Goal: Navigation & Orientation: Go to known website

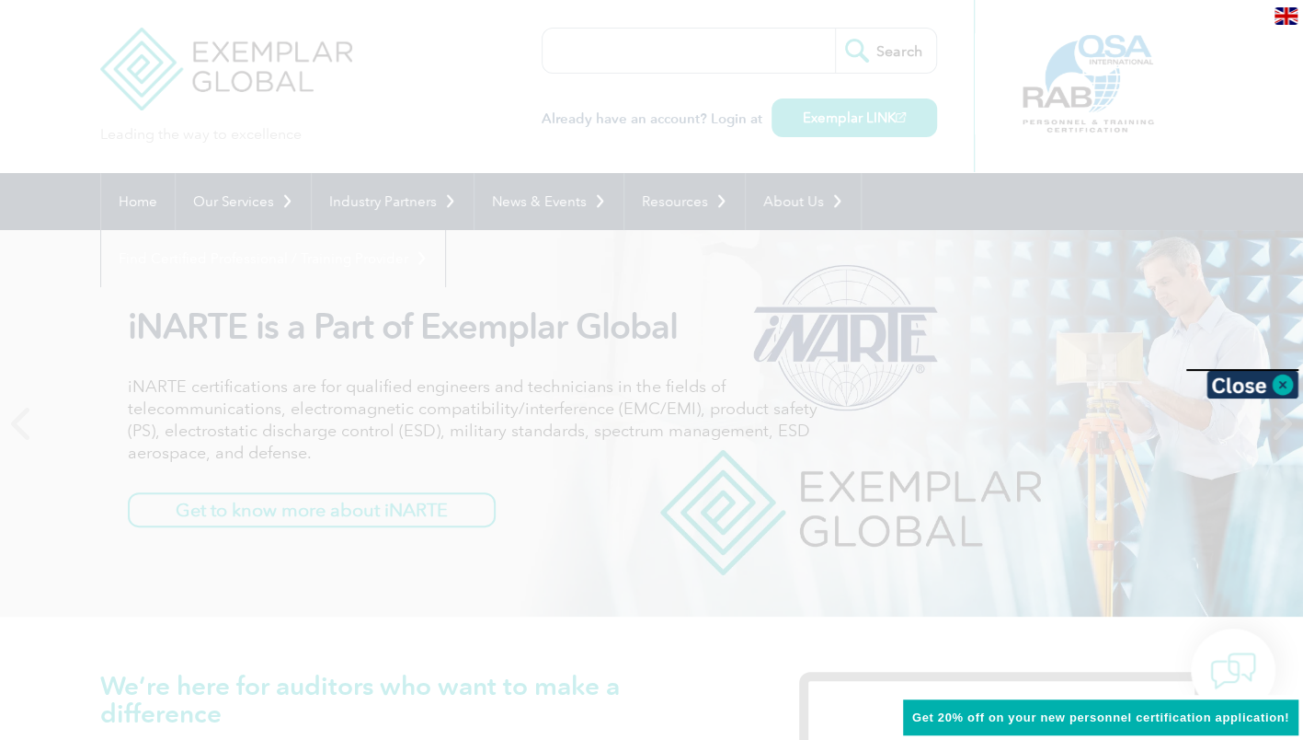
click at [1293, 17] on img at bounding box center [1286, 15] width 23 height 17
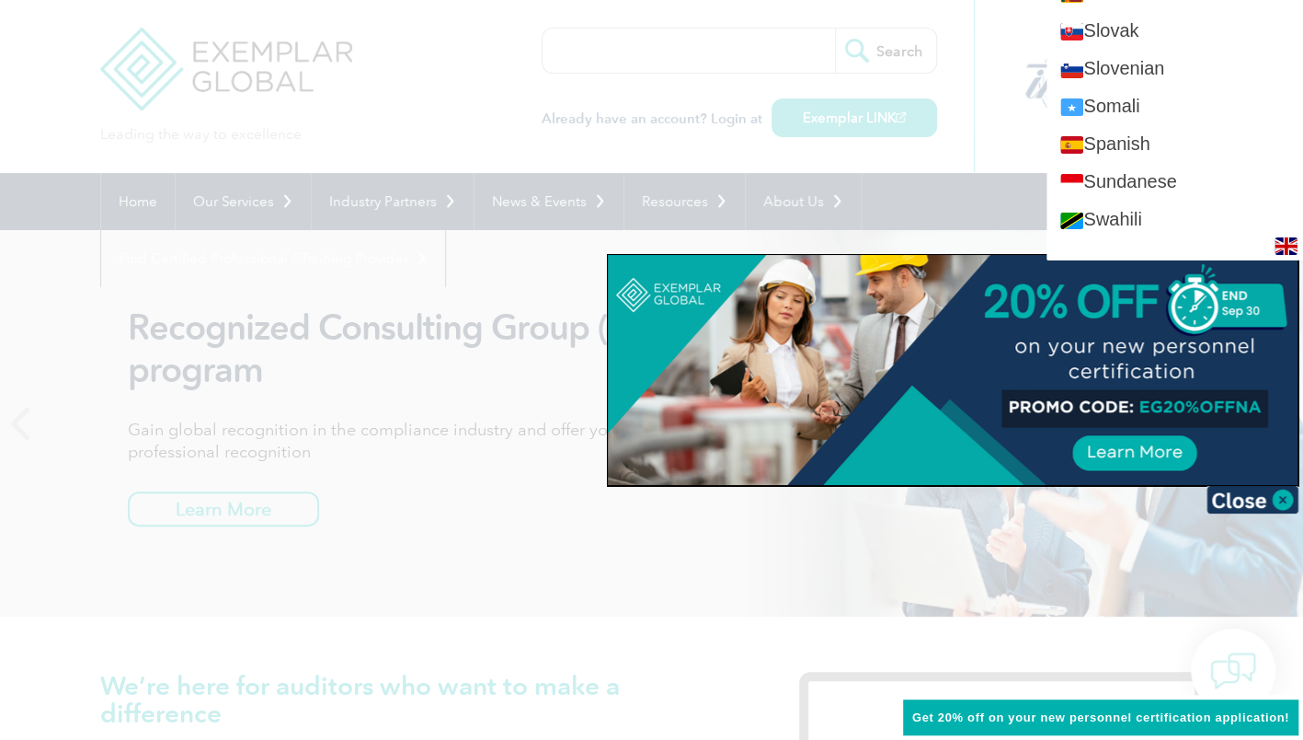
scroll to position [3089, 0]
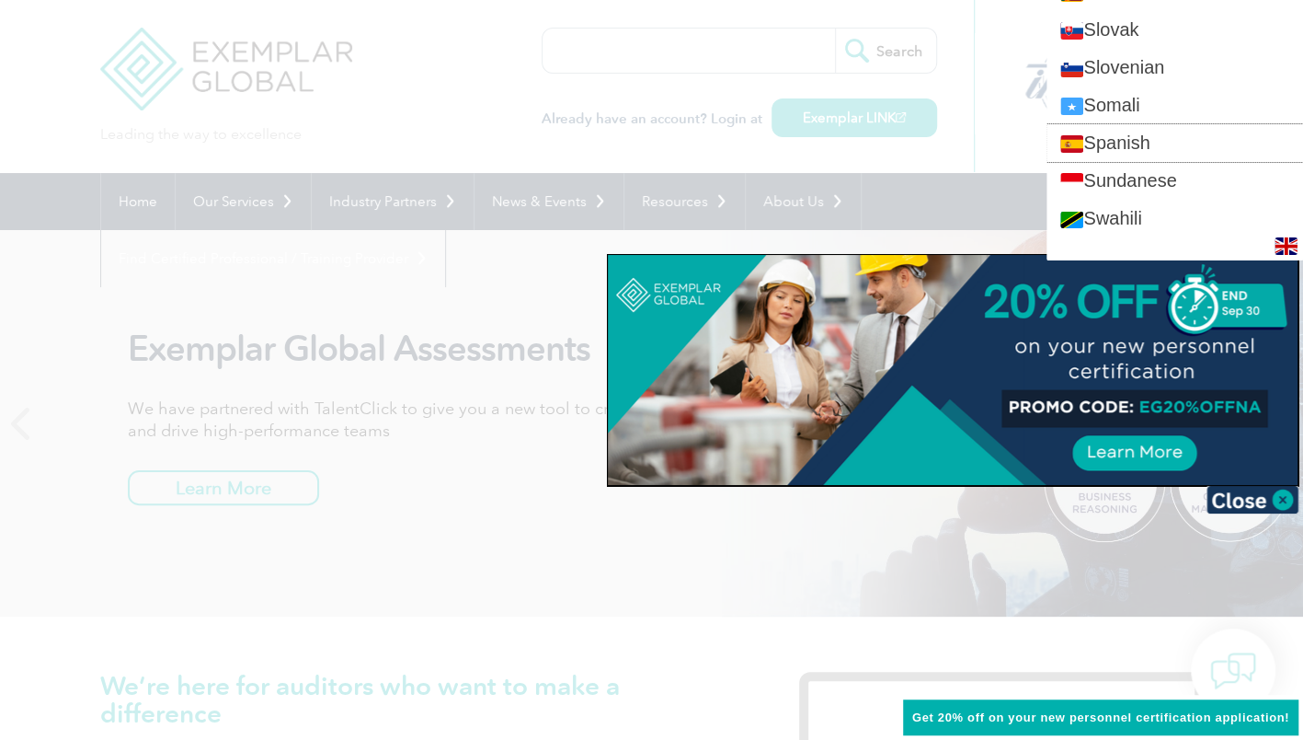
click at [1184, 134] on link "Spanish" at bounding box center [1175, 143] width 257 height 38
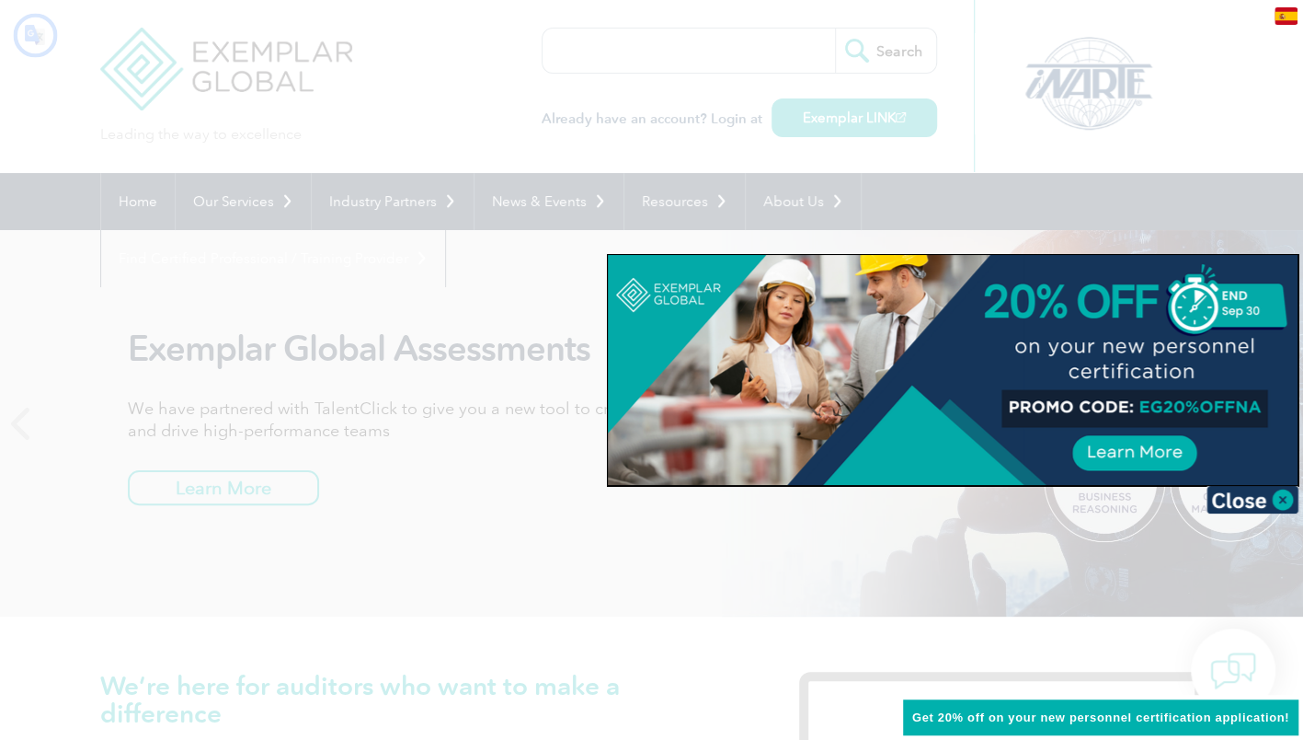
scroll to position [0, 0]
type input "Buscar"
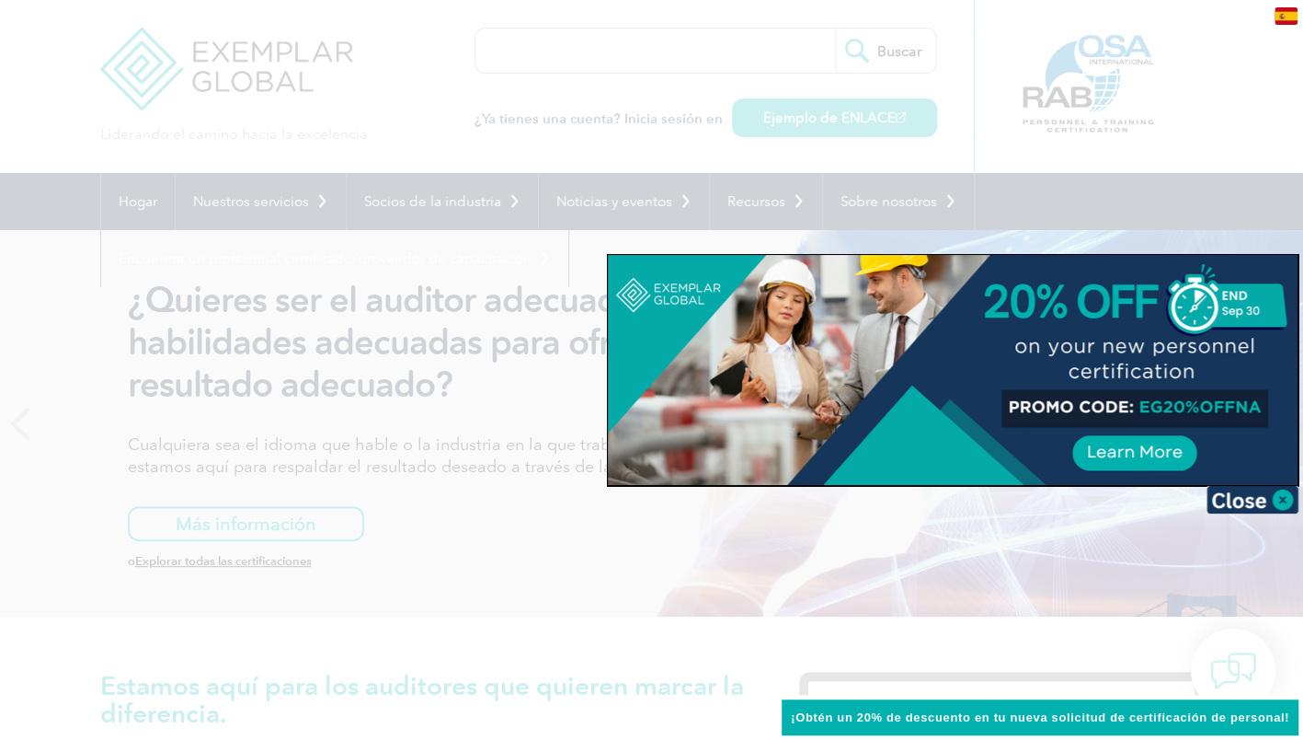
click at [585, 149] on div at bounding box center [651, 370] width 1303 height 740
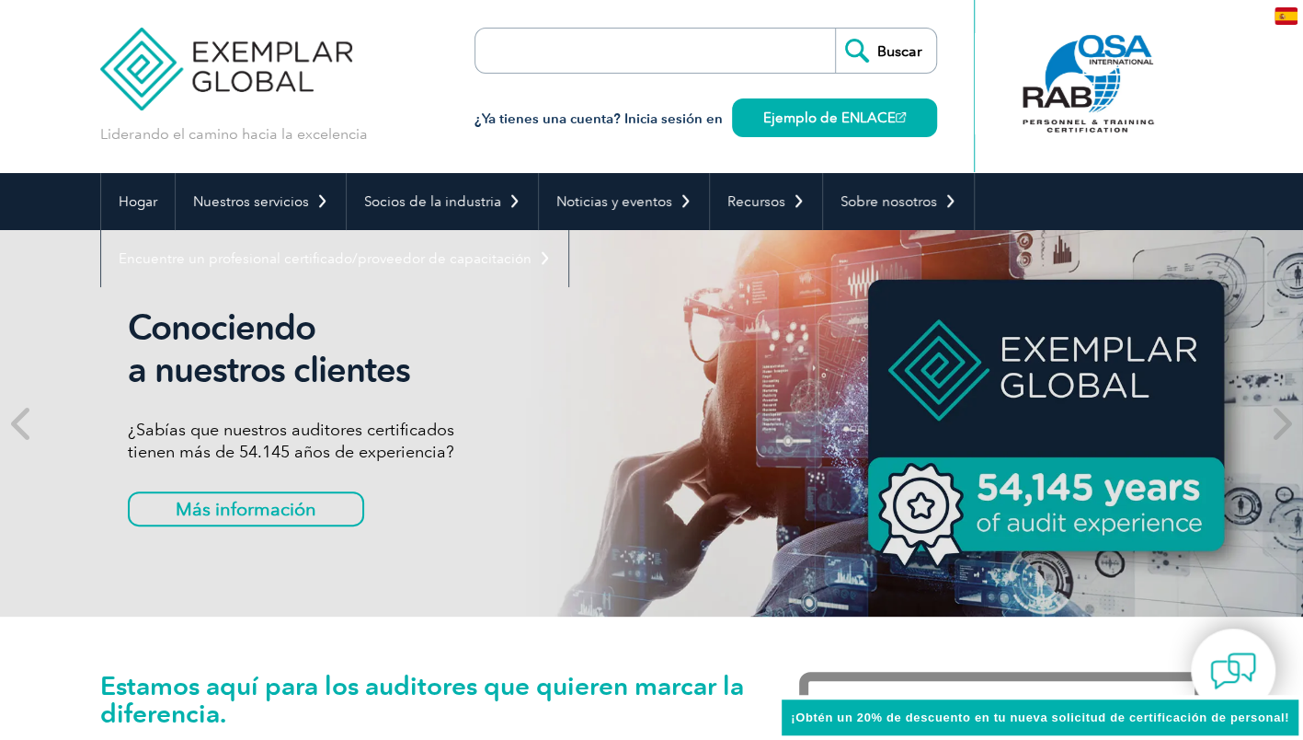
click at [646, 120] on font "¿Ya tienes una cuenta? Inicia sesión en" at bounding box center [599, 118] width 248 height 17
click at [776, 131] on link "Ejemplo de ENLACE" at bounding box center [834, 117] width 205 height 39
